Goal: Connect with others: Participate in discussion

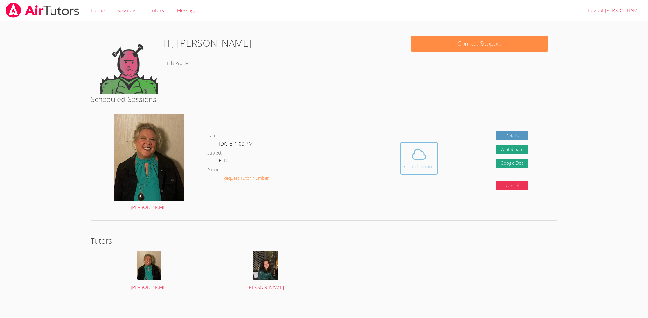
drag, startPoint x: 434, startPoint y: 162, endPoint x: 430, endPoint y: 150, distance: 12.9
click at [429, 157] on button "Cloud Room" at bounding box center [419, 158] width 38 height 33
click at [412, 158] on icon at bounding box center [419, 154] width 16 height 16
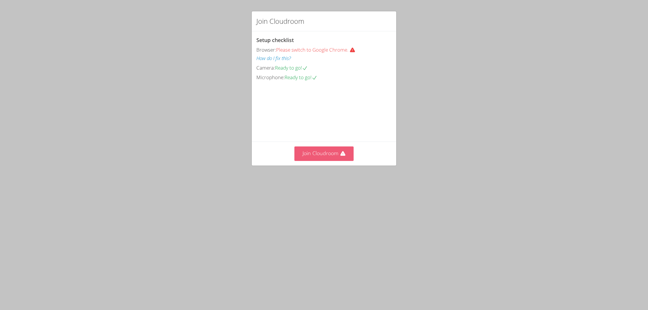
scroll to position [0, 0]
drag, startPoint x: 334, startPoint y: 183, endPoint x: 334, endPoint y: 171, distance: 11.6
click at [333, 165] on div "Join Cloudroom" at bounding box center [324, 154] width 145 height 24
click at [329, 161] on button "Join Cloudroom" at bounding box center [324, 154] width 60 height 14
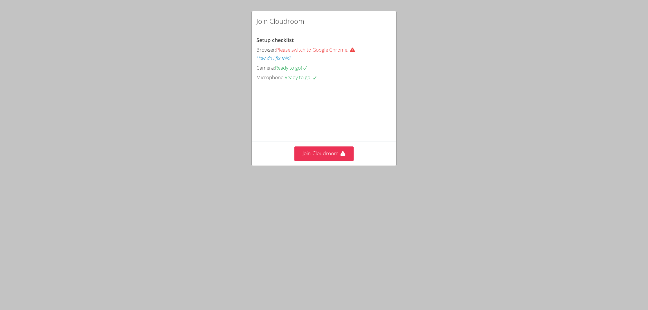
scroll to position [0, 0]
click at [325, 161] on button "Join Cloudroom" at bounding box center [324, 154] width 60 height 14
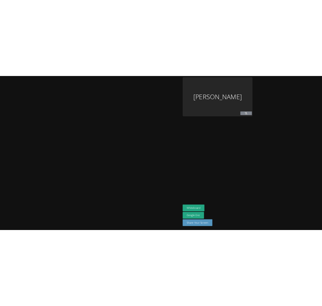
scroll to position [0, 0]
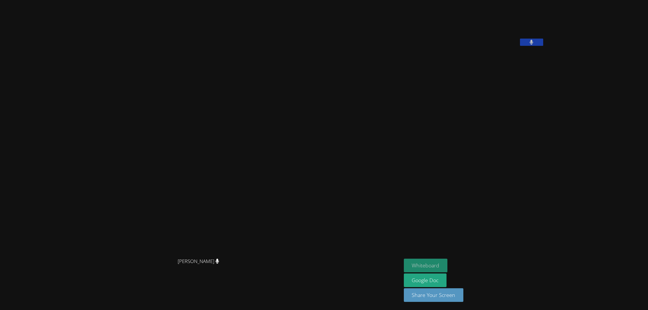
click at [404, 262] on button "Whiteboard" at bounding box center [426, 266] width 44 height 14
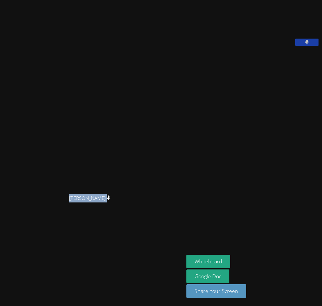
drag, startPoint x: 271, startPoint y: 218, endPoint x: 367, endPoint y: 241, distance: 98.8
click at [322, 241] on html "Amy Ayers Amy Ayers Mariam Afify Whiteboard Google Doc Share Your Screen" at bounding box center [161, 153] width 322 height 306
